Goal: Task Accomplishment & Management: Manage account settings

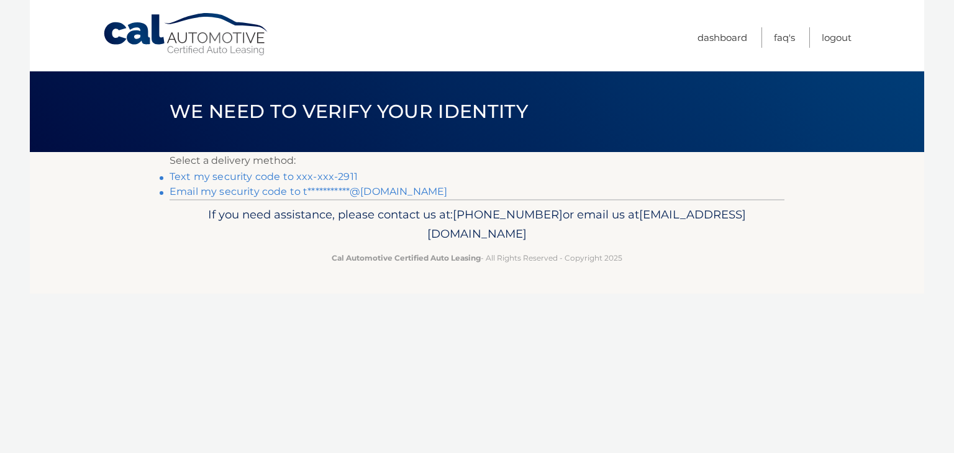
click at [276, 181] on link "Text my security code to xxx-xxx-2911" at bounding box center [264, 177] width 188 height 12
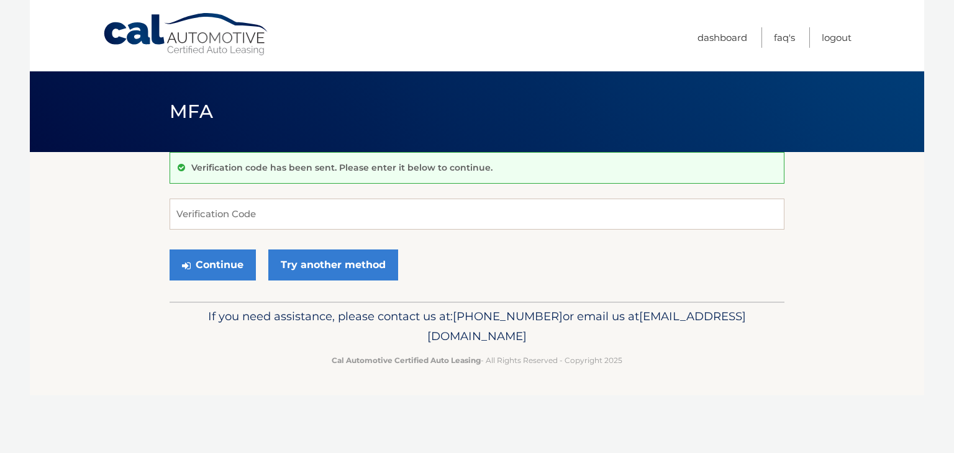
click at [209, 231] on form "Verification Code Continue Try another method" at bounding box center [477, 243] width 615 height 88
click at [214, 203] on input "Verification Code" at bounding box center [477, 214] width 615 height 31
type input "105537"
click at [238, 268] on button "Continue" at bounding box center [213, 265] width 86 height 31
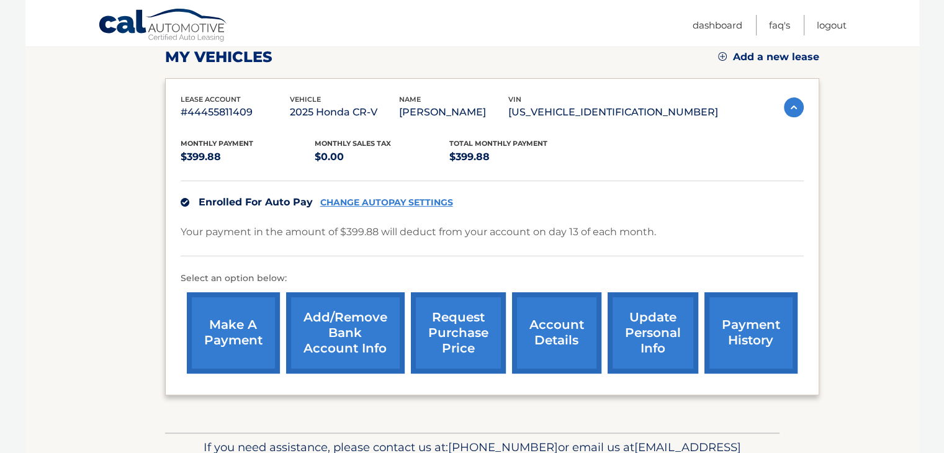
scroll to position [243, 0]
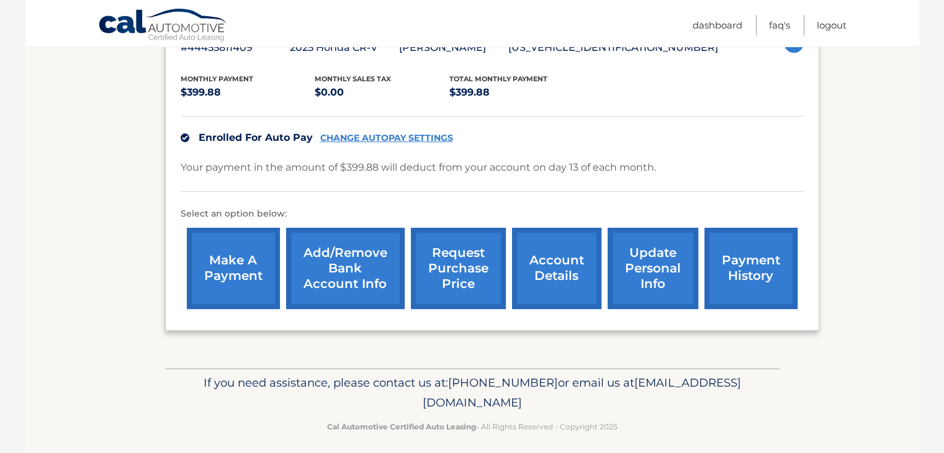
click at [551, 274] on link "account details" at bounding box center [556, 268] width 89 height 81
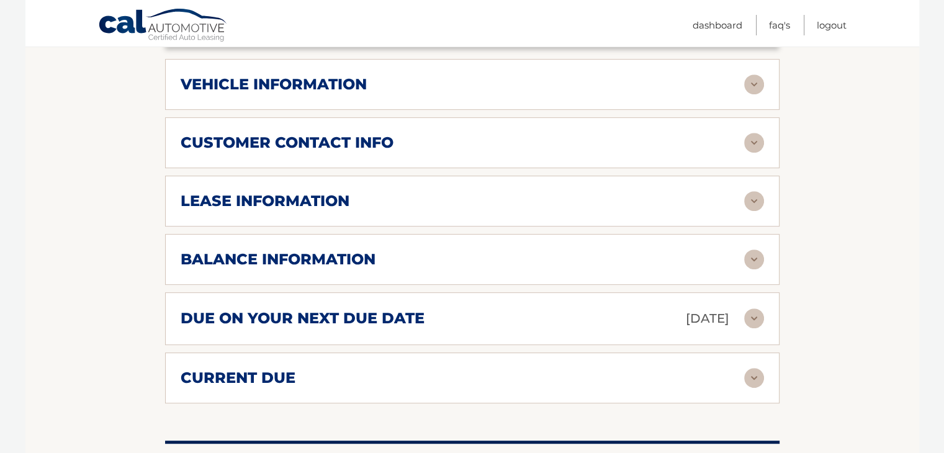
scroll to position [554, 0]
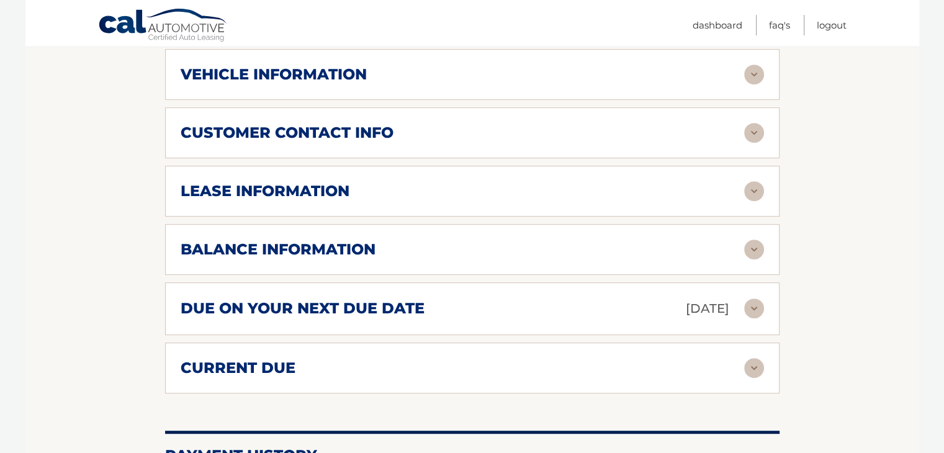
click at [758, 134] on img at bounding box center [754, 133] width 20 height 20
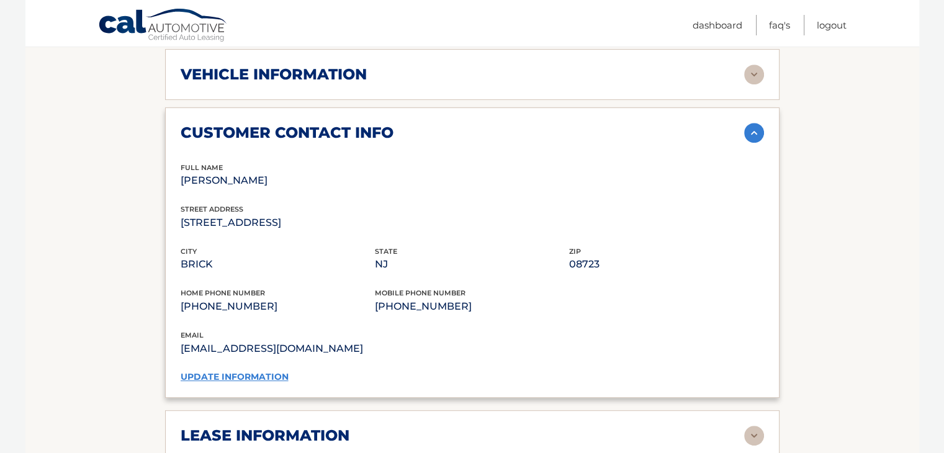
scroll to position [712, 0]
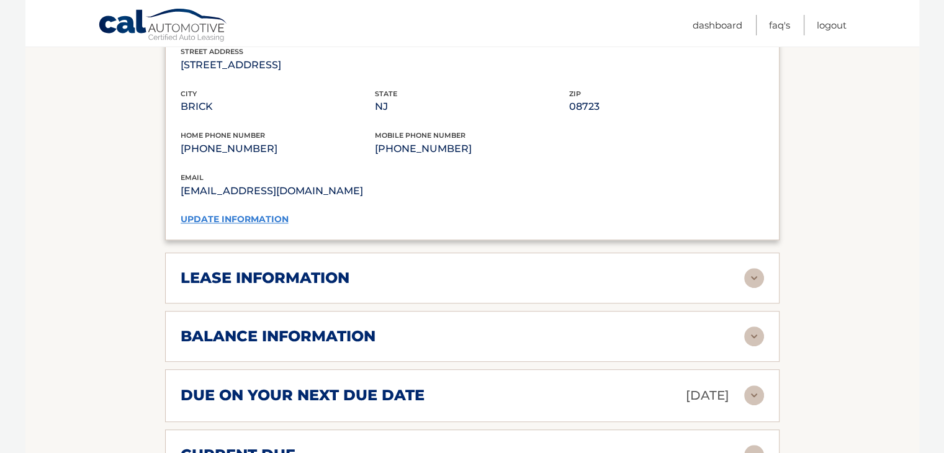
click at [758, 268] on img at bounding box center [754, 278] width 20 height 20
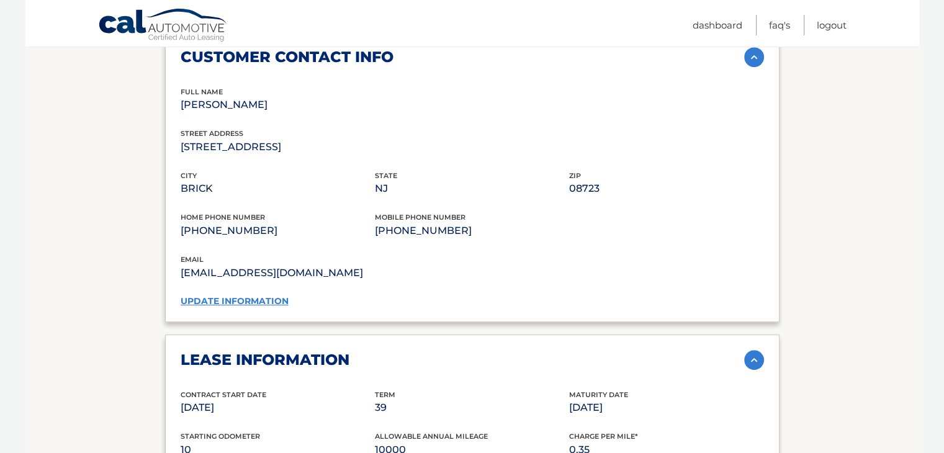
scroll to position [616, 0]
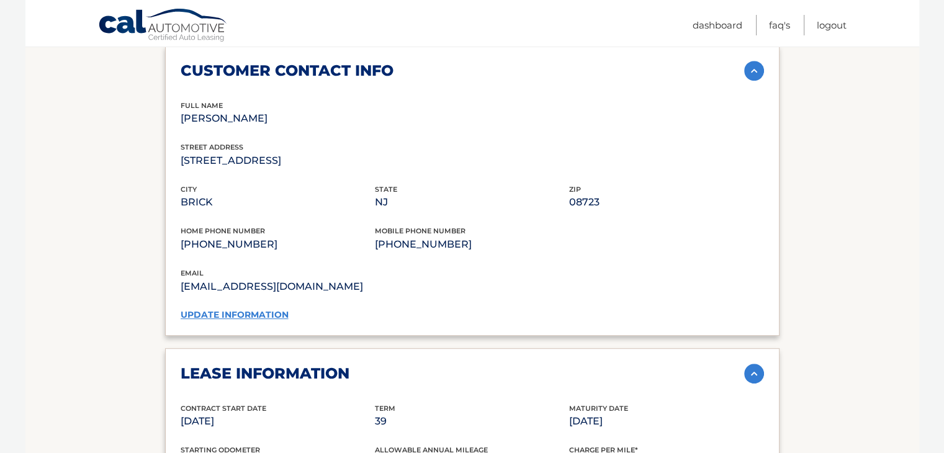
click at [263, 310] on link "update information" at bounding box center [235, 314] width 108 height 11
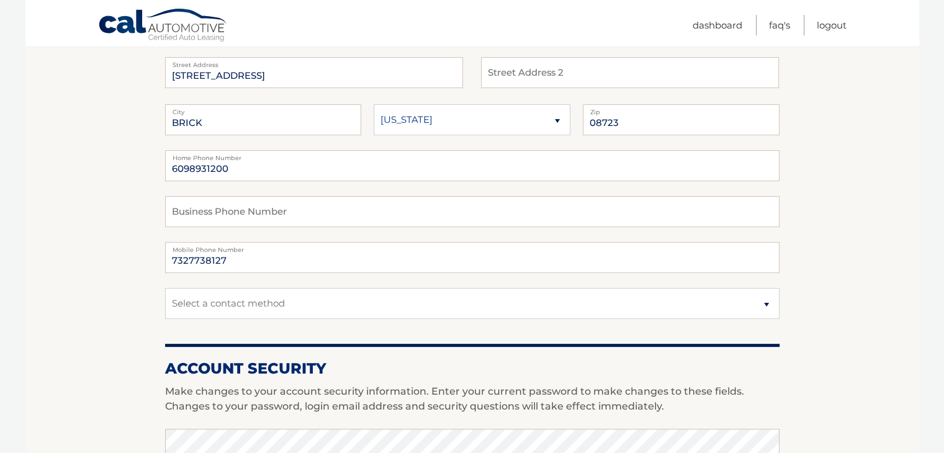
scroll to position [176, 0]
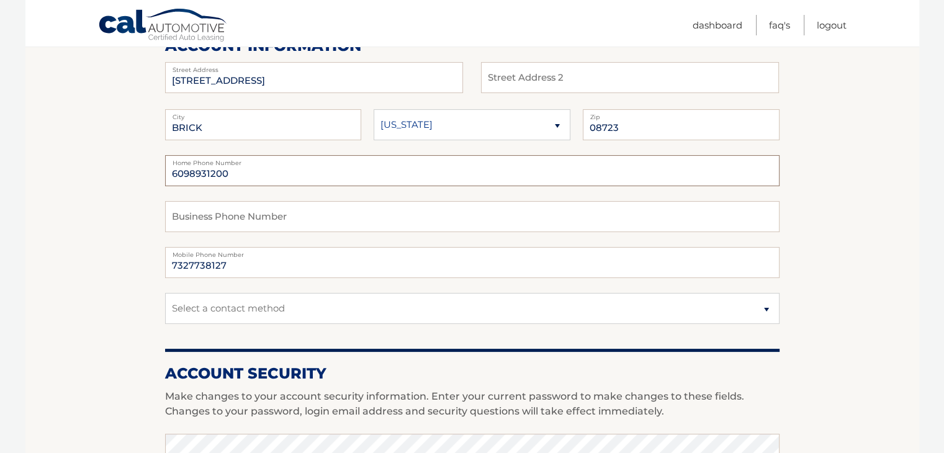
click at [243, 172] on input "6098931200" at bounding box center [472, 170] width 615 height 31
type input "8484592911"
click at [99, 217] on section "Account Overview | Edit Profile account information 259 ASHWOOD DRIVE Street Ad…" at bounding box center [472, 428] width 894 height 904
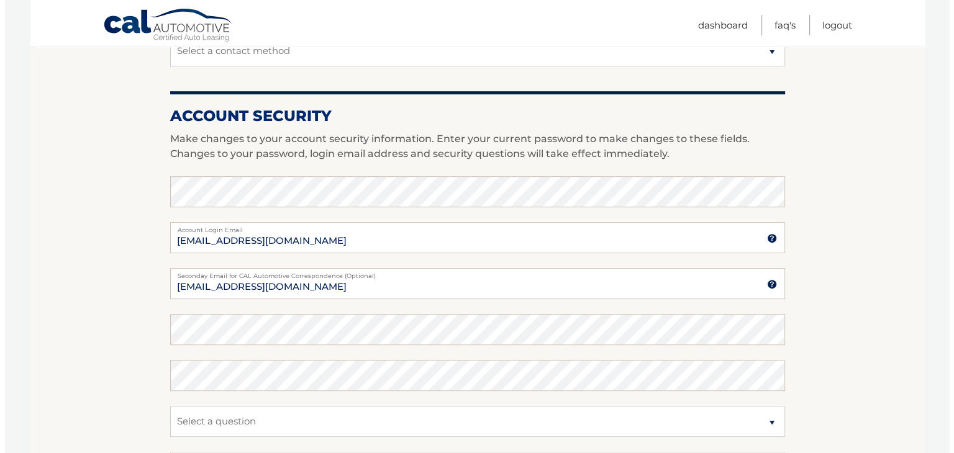
scroll to position [697, 0]
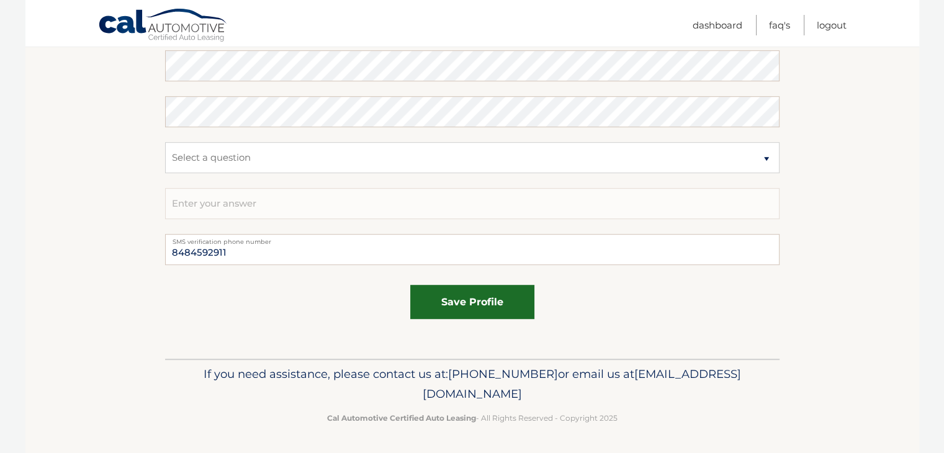
click at [512, 298] on button "save profile" at bounding box center [472, 302] width 124 height 34
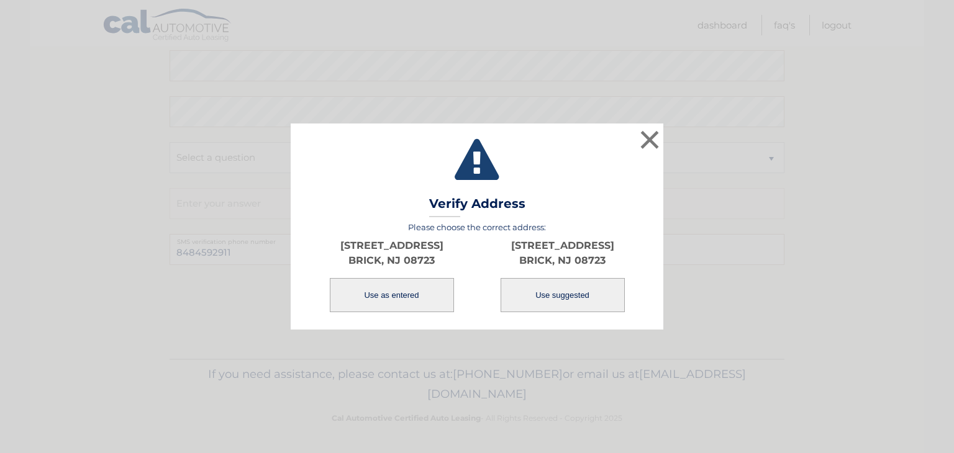
click at [534, 293] on button "Use suggested" at bounding box center [562, 295] width 124 height 34
type input "[STREET_ADDRESS]"
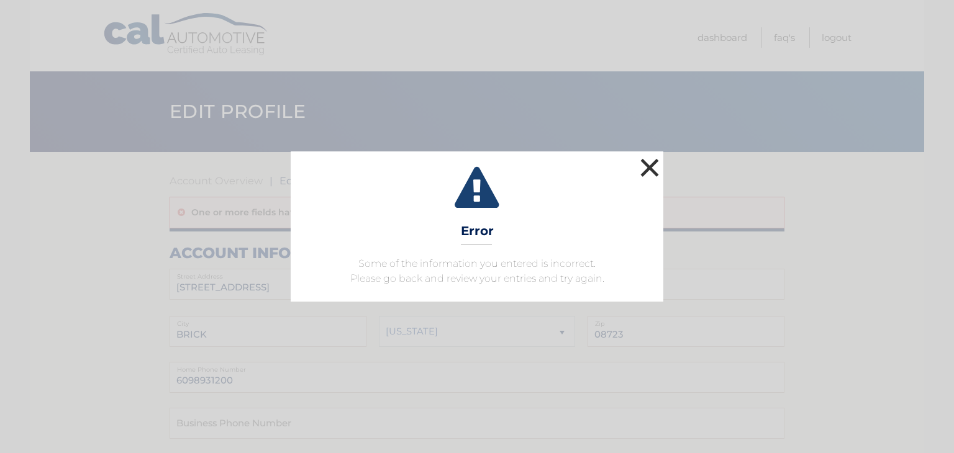
click at [648, 171] on button "×" at bounding box center [649, 167] width 25 height 25
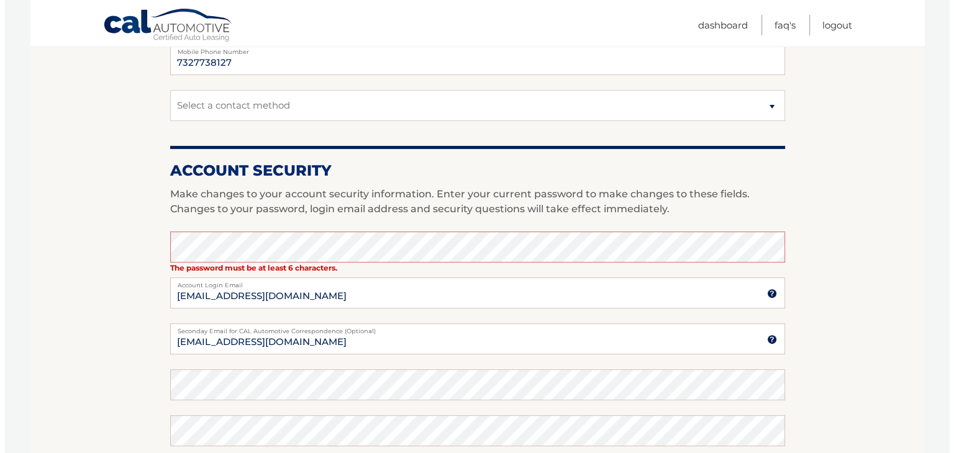
scroll to position [410, 0]
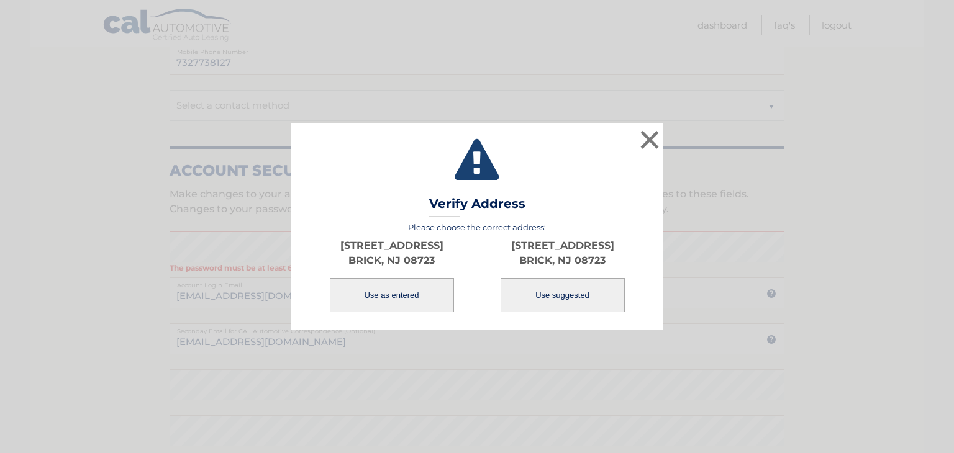
click at [531, 304] on button "Use suggested" at bounding box center [562, 295] width 124 height 34
type input "[STREET_ADDRESS]"
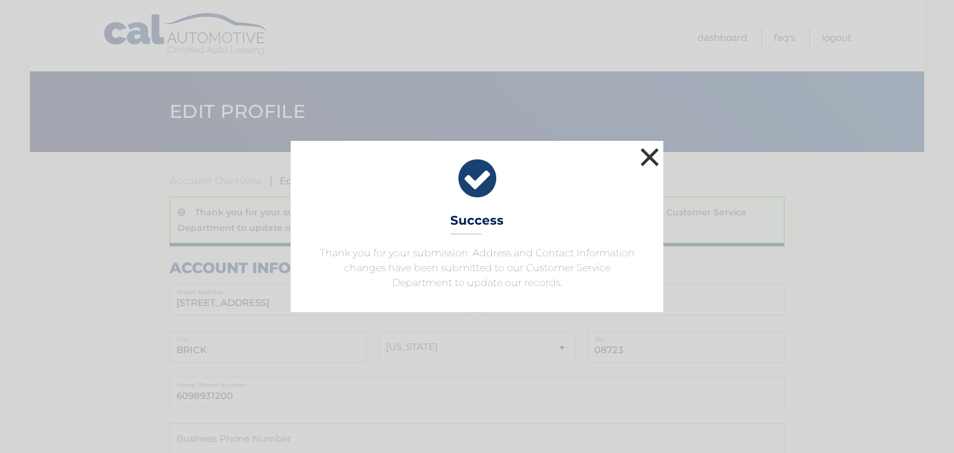
click at [653, 157] on button "×" at bounding box center [649, 157] width 25 height 25
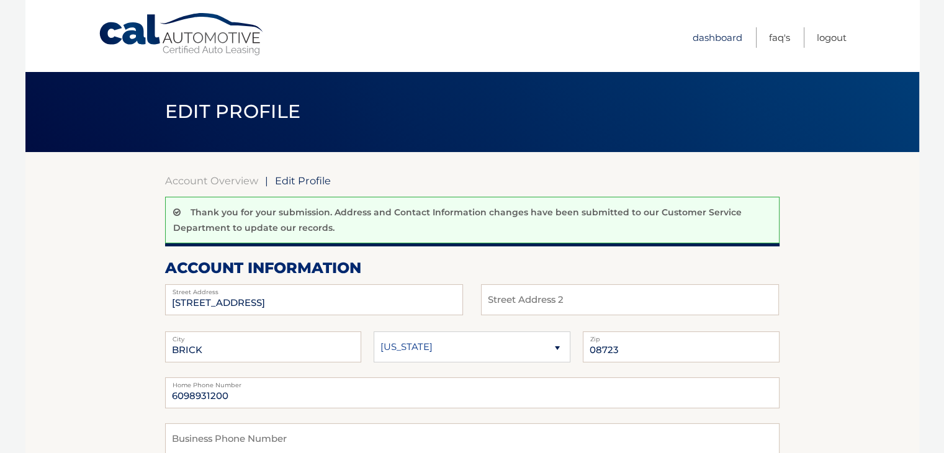
click at [721, 32] on link "Dashboard" at bounding box center [718, 37] width 50 height 20
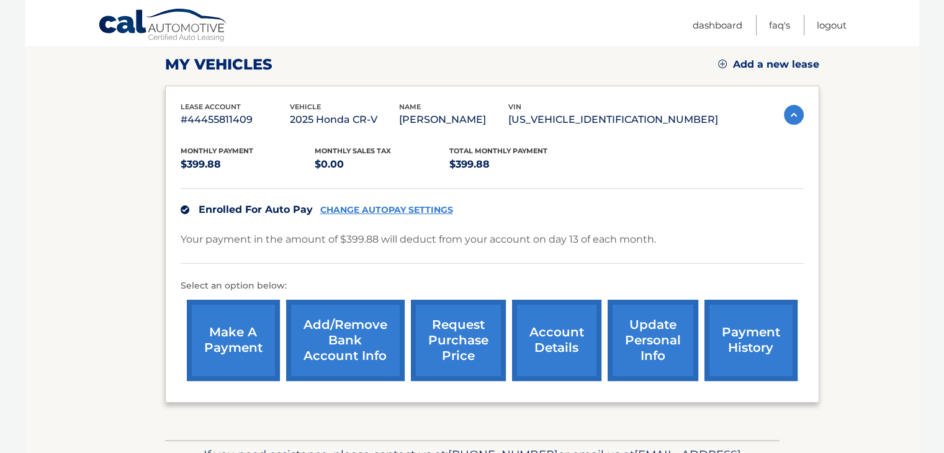
scroll to position [251, 0]
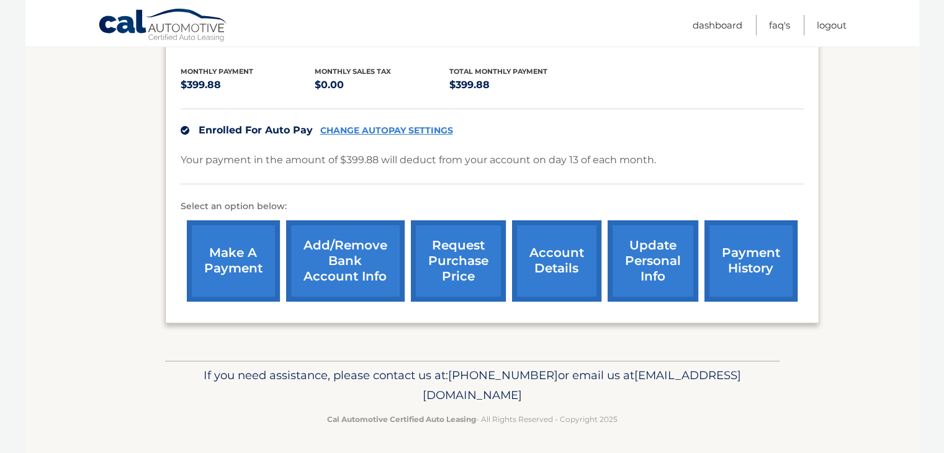
click at [586, 263] on link "account details" at bounding box center [556, 260] width 89 height 81
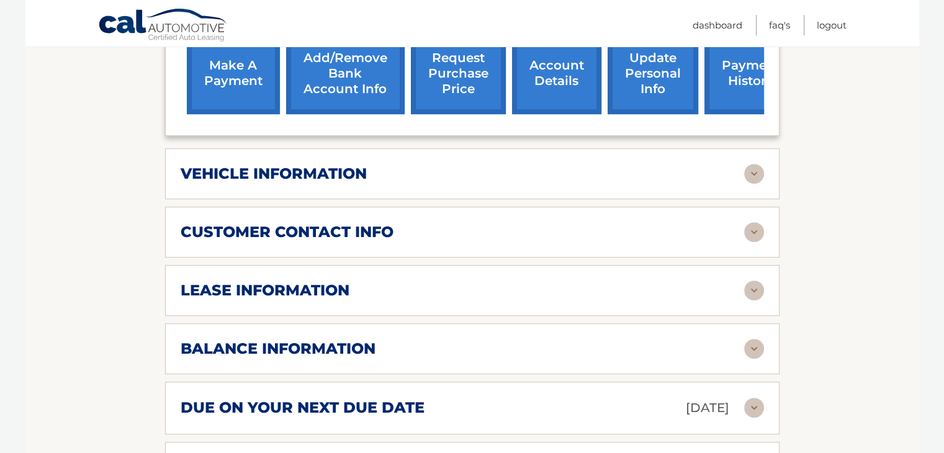
scroll to position [454, 0]
click at [522, 283] on div "lease information" at bounding box center [463, 290] width 564 height 19
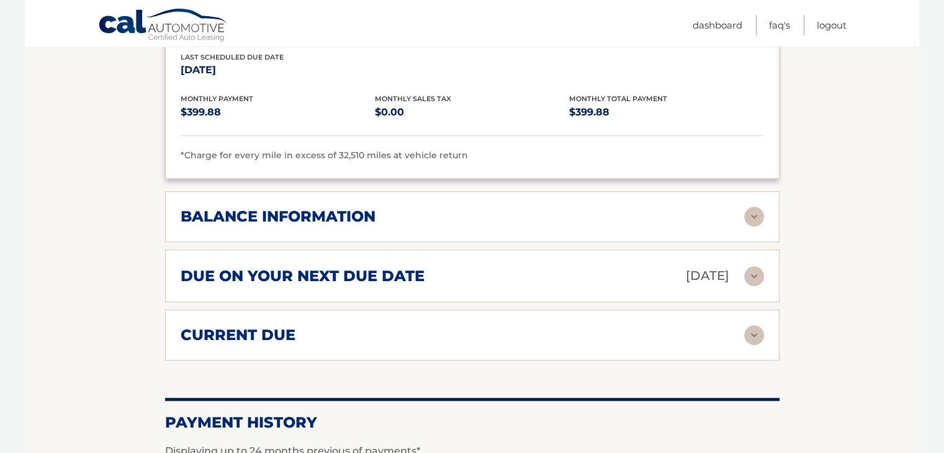
scroll to position [885, 0]
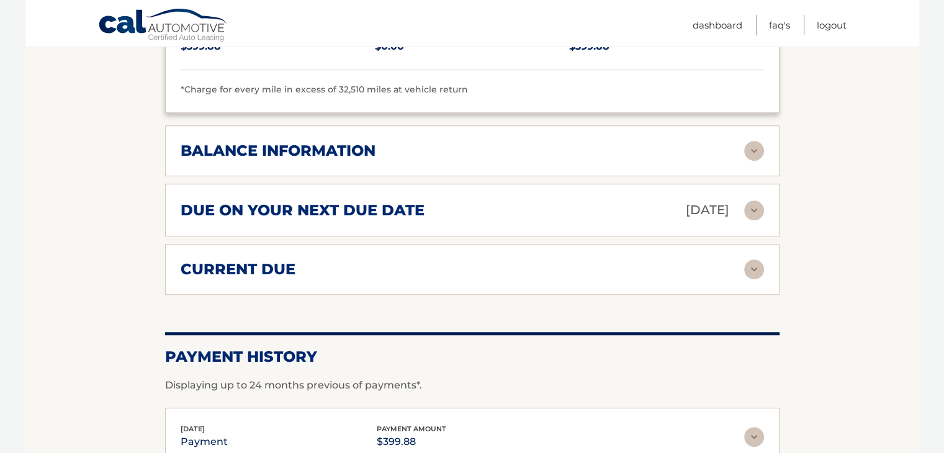
click at [756, 150] on img at bounding box center [754, 151] width 20 height 20
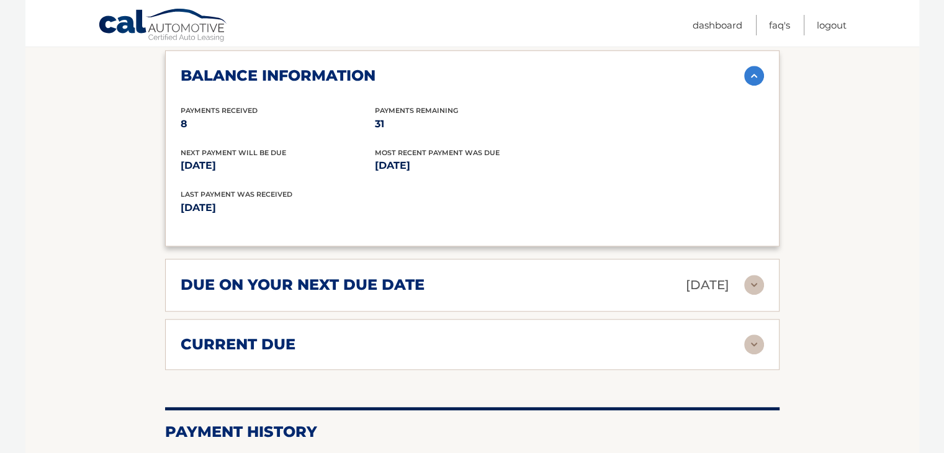
scroll to position [961, 0]
click at [756, 319] on div "current due Late Charges $0.00 Miscelleneous Charges* $0.00 Sales Tax $0.00 pay…" at bounding box center [472, 344] width 615 height 51
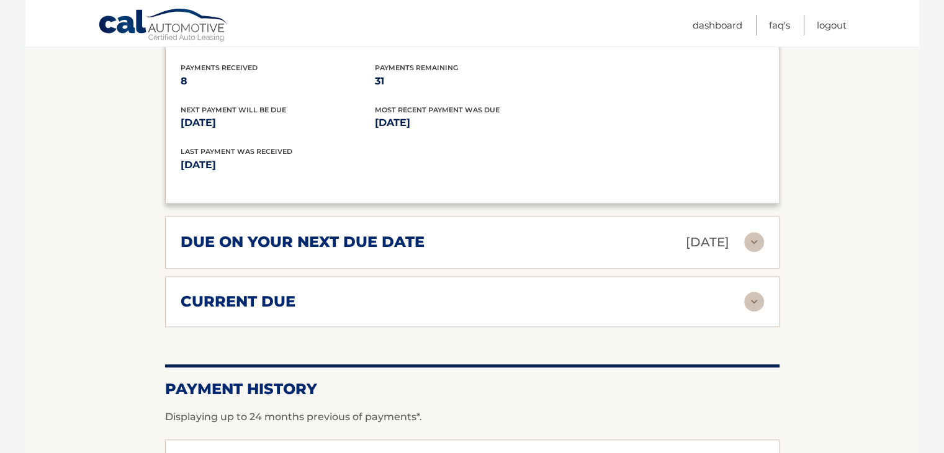
scroll to position [1232, 0]
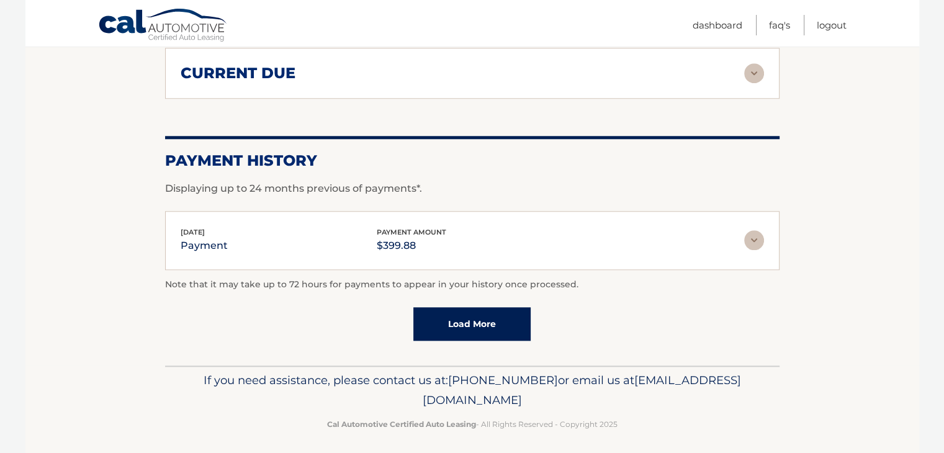
click at [515, 321] on link "Load More" at bounding box center [472, 324] width 117 height 34
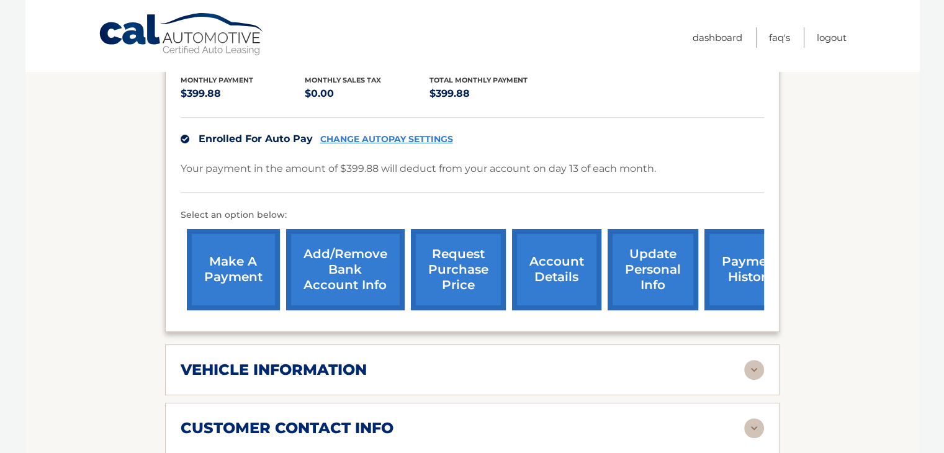
scroll to position [0, 0]
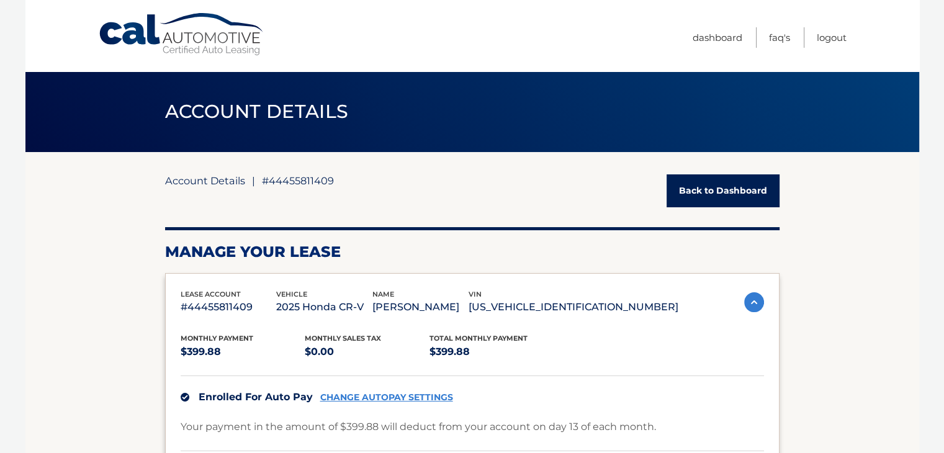
click at [223, 181] on link "Account Details" at bounding box center [205, 180] width 80 height 12
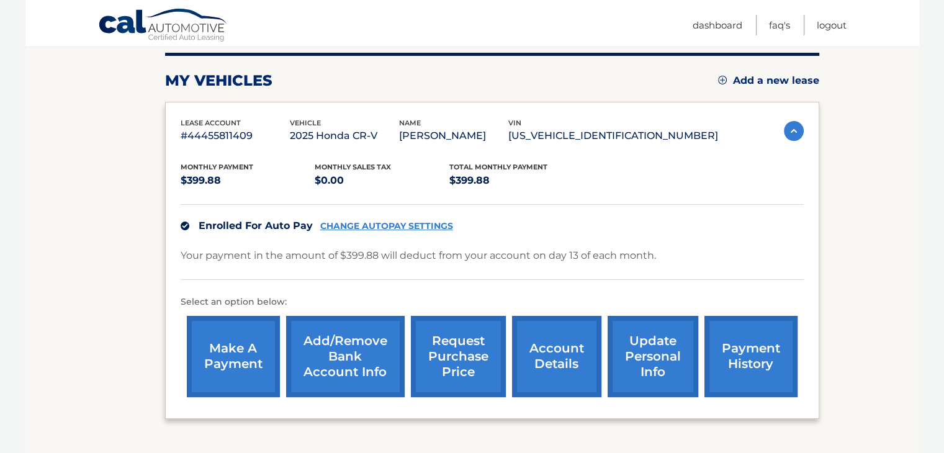
scroll to position [156, 0]
